Goal: Information Seeking & Learning: Learn about a topic

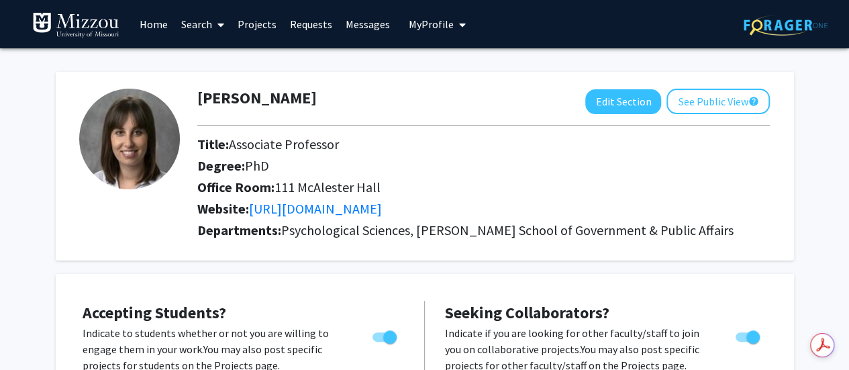
click at [164, 21] on link "Home" at bounding box center [154, 24] width 42 height 47
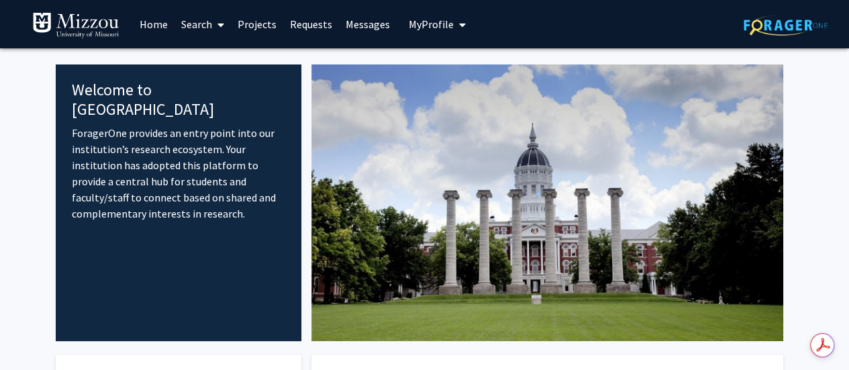
click at [199, 23] on link "Search" at bounding box center [202, 24] width 56 height 47
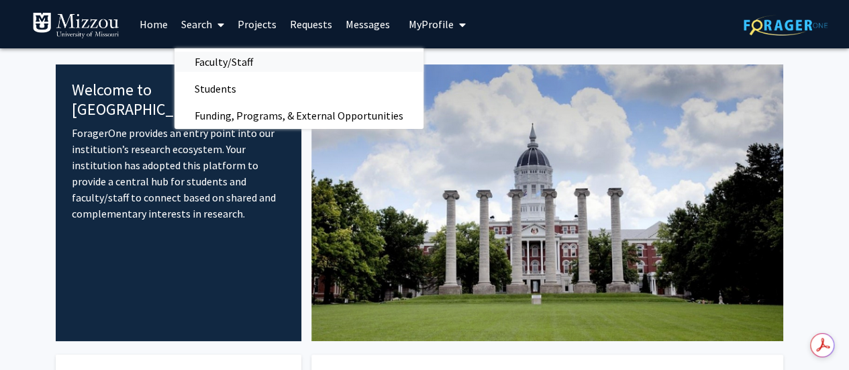
click at [213, 55] on span "Faculty/Staff" at bounding box center [223, 61] width 99 height 27
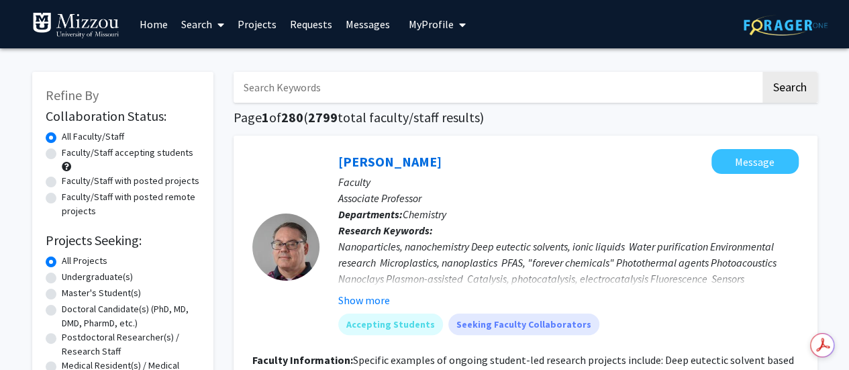
click at [299, 88] on input "Search Keywords" at bounding box center [497, 87] width 527 height 31
click at [762, 72] on button "Search" at bounding box center [789, 87] width 55 height 31
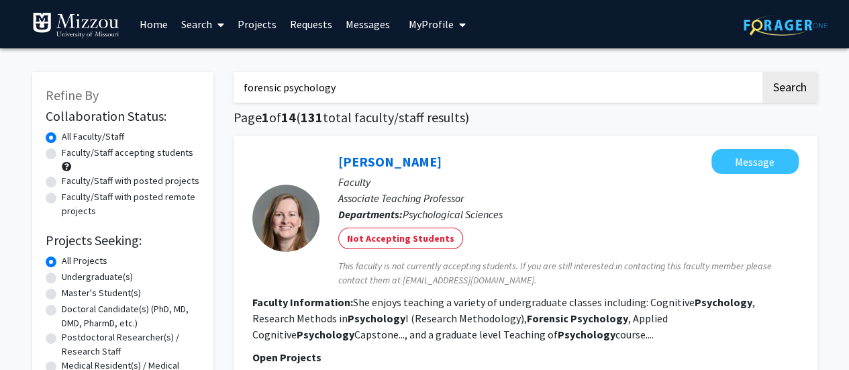
click at [321, 88] on input "forensic psychology" at bounding box center [497, 87] width 527 height 31
type input "forensic"
click at [762, 72] on button "Search" at bounding box center [789, 87] width 55 height 31
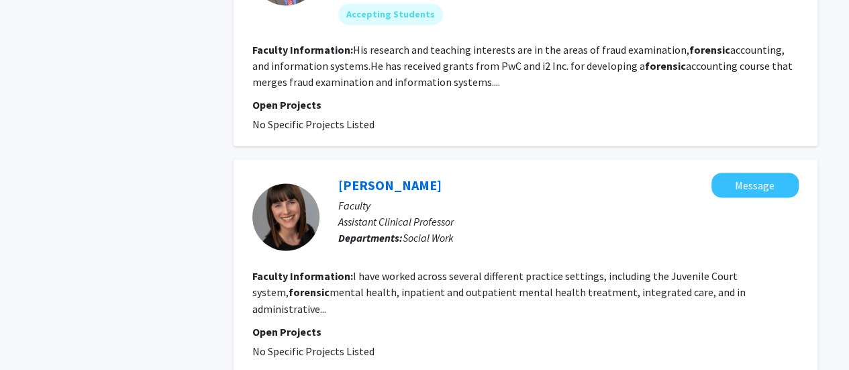
scroll to position [1006, 0]
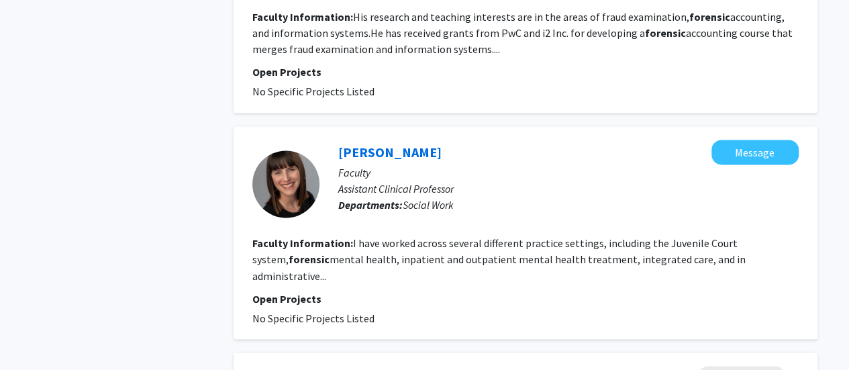
drag, startPoint x: 385, startPoint y: 142, endPoint x: 213, endPoint y: 151, distance: 172.0
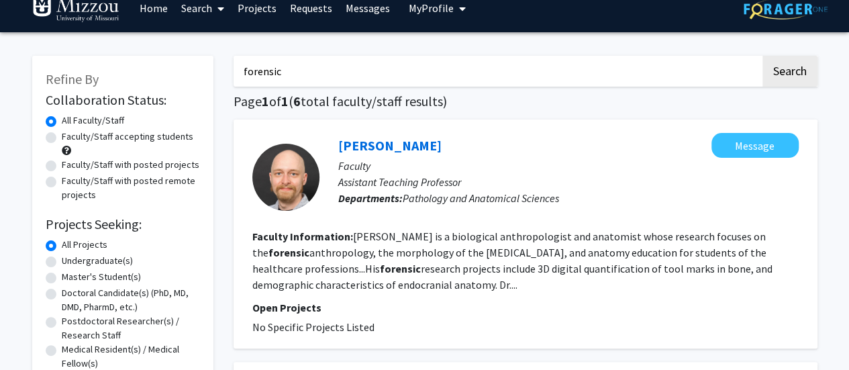
scroll to position [0, 0]
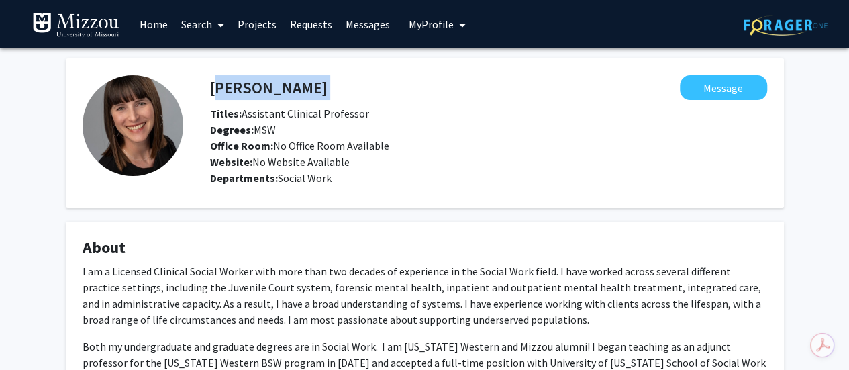
drag, startPoint x: 310, startPoint y: 93, endPoint x: 209, endPoint y: 92, distance: 100.7
click at [209, 92] on div "Jennifer Kline Message" at bounding box center [488, 87] width 577 height 25
copy h4 "Jennifer Kline"
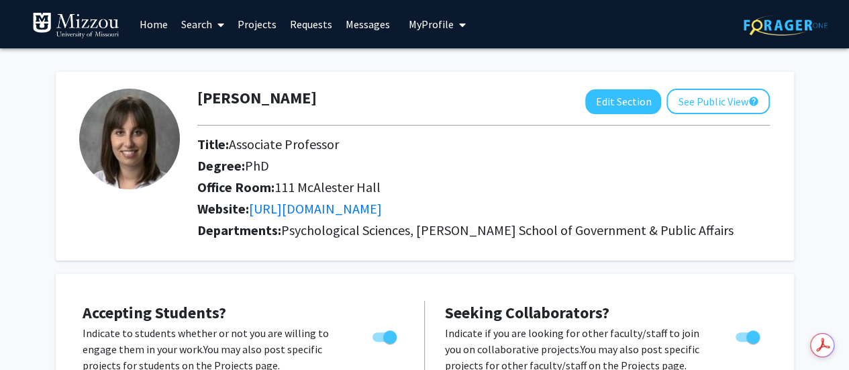
click at [201, 30] on link "Search" at bounding box center [202, 24] width 56 height 47
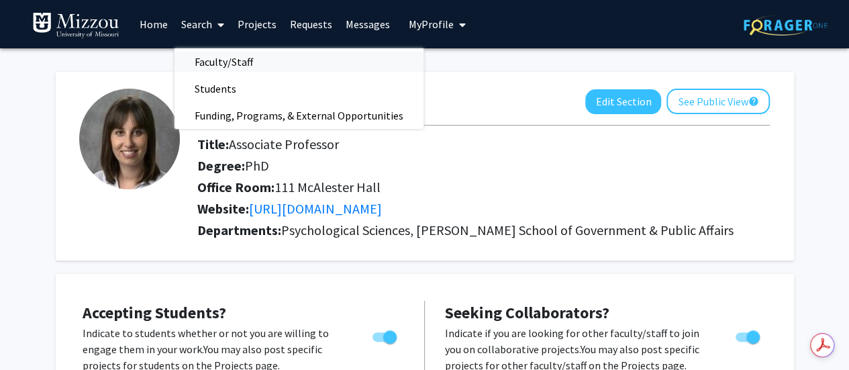
click at [212, 57] on span "Faculty/Staff" at bounding box center [223, 61] width 99 height 27
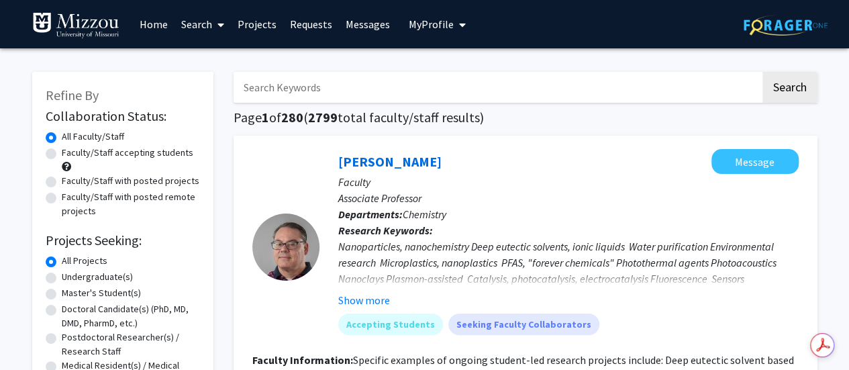
click at [255, 81] on input "Search Keywords" at bounding box center [497, 87] width 527 height 31
type input "sport psychology"
click at [762, 72] on button "Search" at bounding box center [789, 87] width 55 height 31
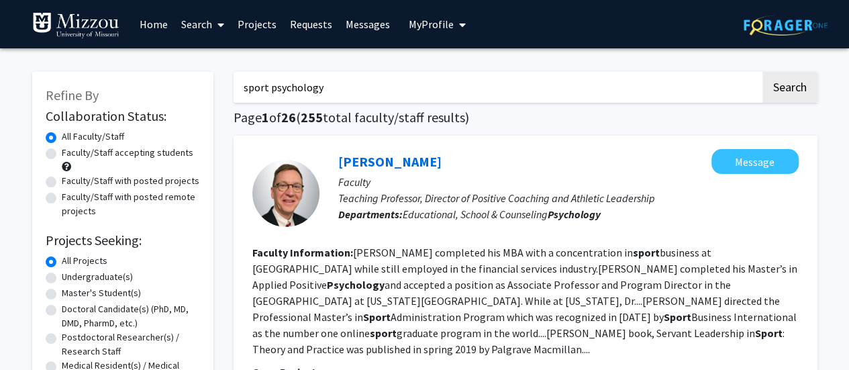
click at [148, 154] on label "Faculty/Staff accepting students" at bounding box center [128, 153] width 132 height 14
click at [70, 154] on input "Faculty/Staff accepting students" at bounding box center [66, 150] width 9 height 9
radio input "true"
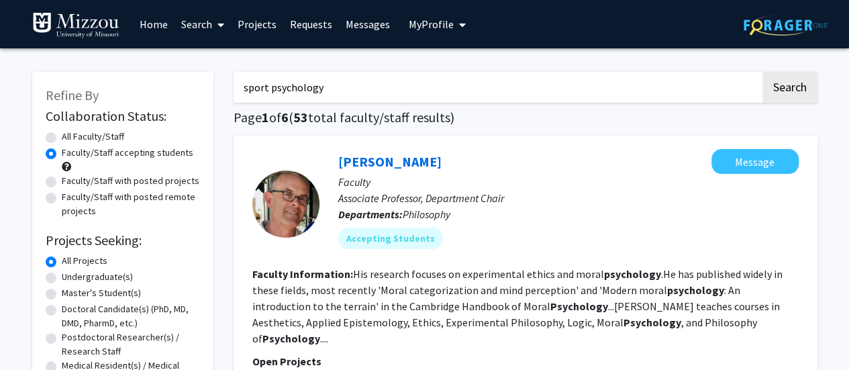
click at [84, 136] on label "All Faculty/Staff" at bounding box center [93, 137] width 62 height 14
click at [70, 136] on input "All Faculty/Staff" at bounding box center [66, 134] width 9 height 9
radio input "true"
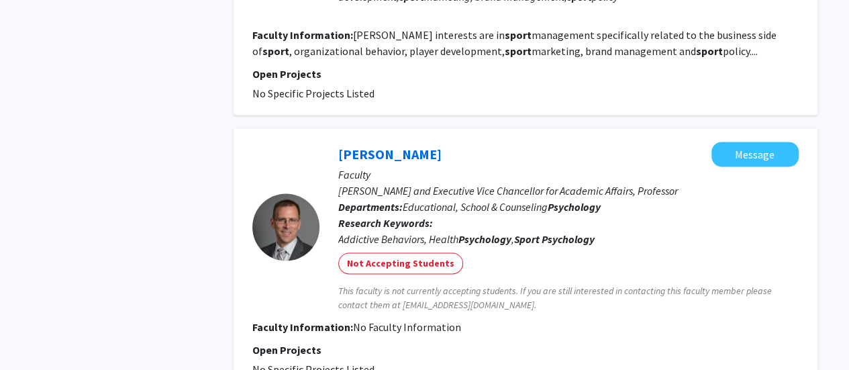
scroll to position [939, 0]
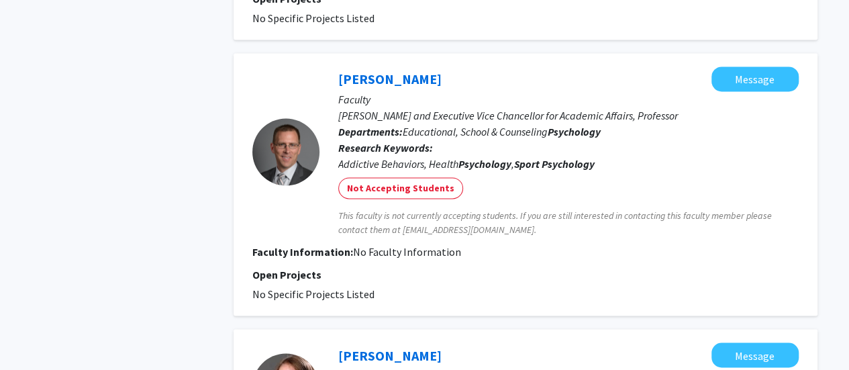
drag, startPoint x: 401, startPoint y: 62, endPoint x: 200, endPoint y: 164, distance: 225.7
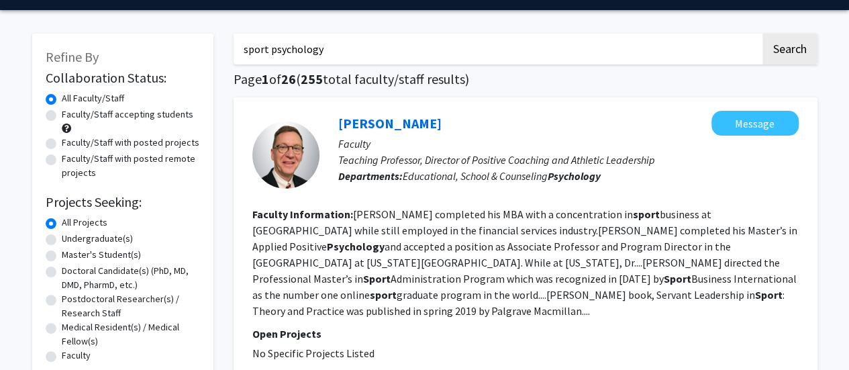
scroll to position [0, 0]
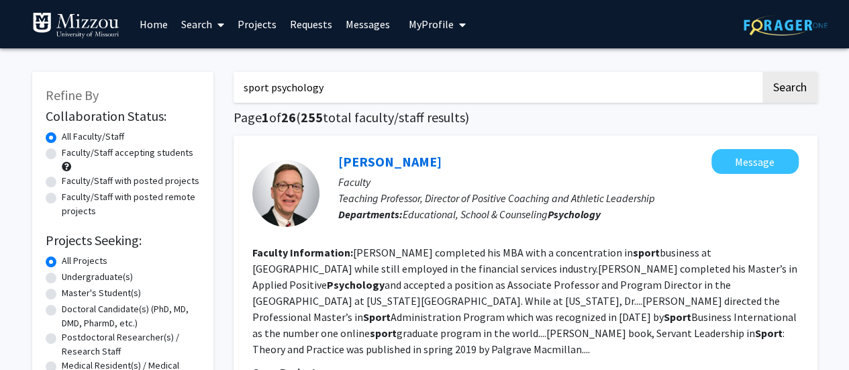
drag, startPoint x: 317, startPoint y: 84, endPoint x: 221, endPoint y: 74, distance: 95.7
type input "mental health"
click at [762, 72] on button "Search" at bounding box center [789, 87] width 55 height 31
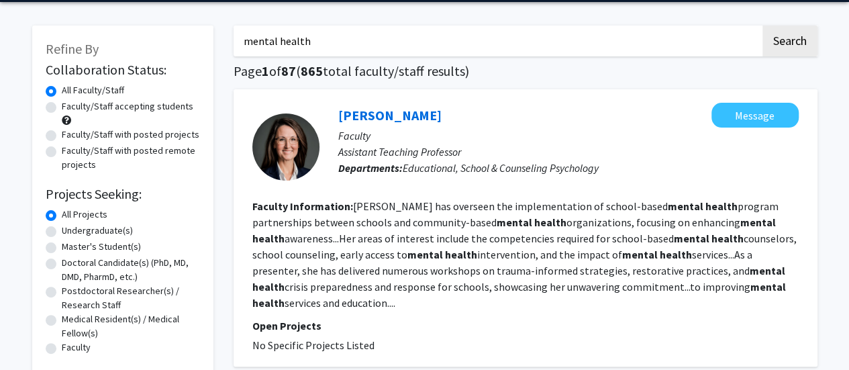
scroll to position [67, 0]
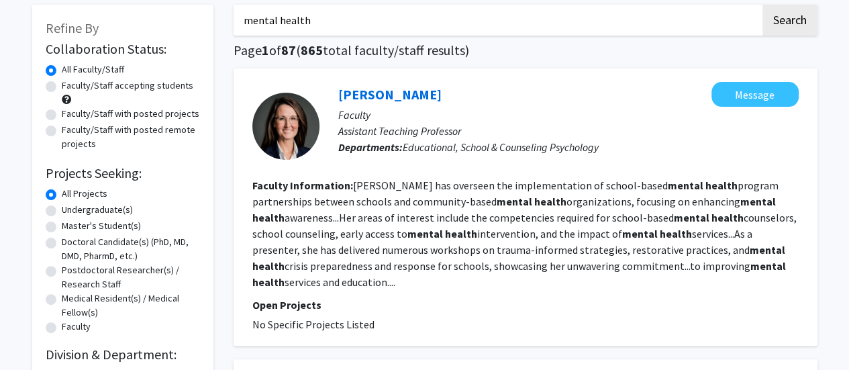
click at [125, 84] on label "Faculty/Staff accepting students" at bounding box center [128, 86] width 132 height 14
click at [70, 84] on input "Faculty/Staff accepting students" at bounding box center [66, 83] width 9 height 9
radio input "true"
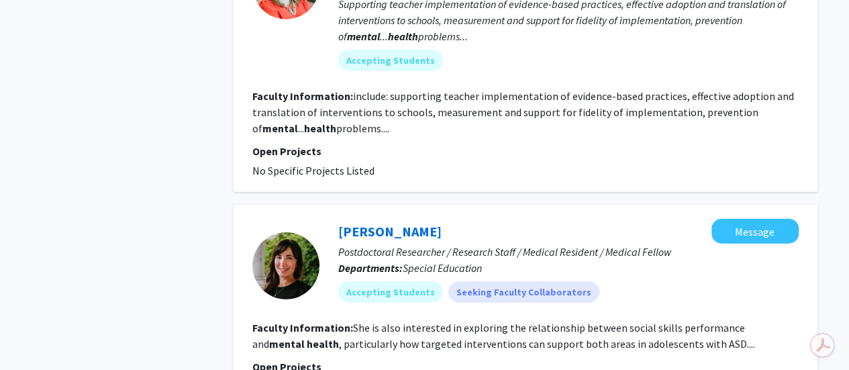
scroll to position [1745, 0]
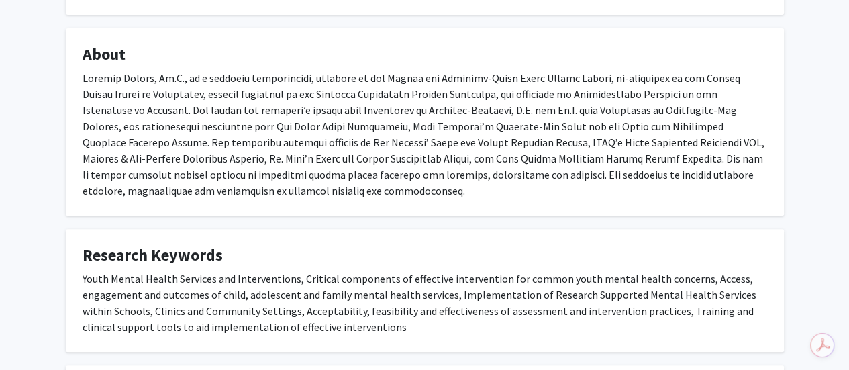
scroll to position [268, 0]
